Goal: Complete application form

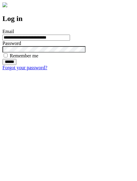
type input "**********"
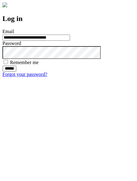
click at [16, 72] on input "******" at bounding box center [9, 69] width 14 height 6
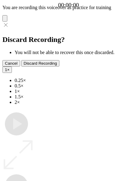
type input "**********"
